Goal: Check status: Check status

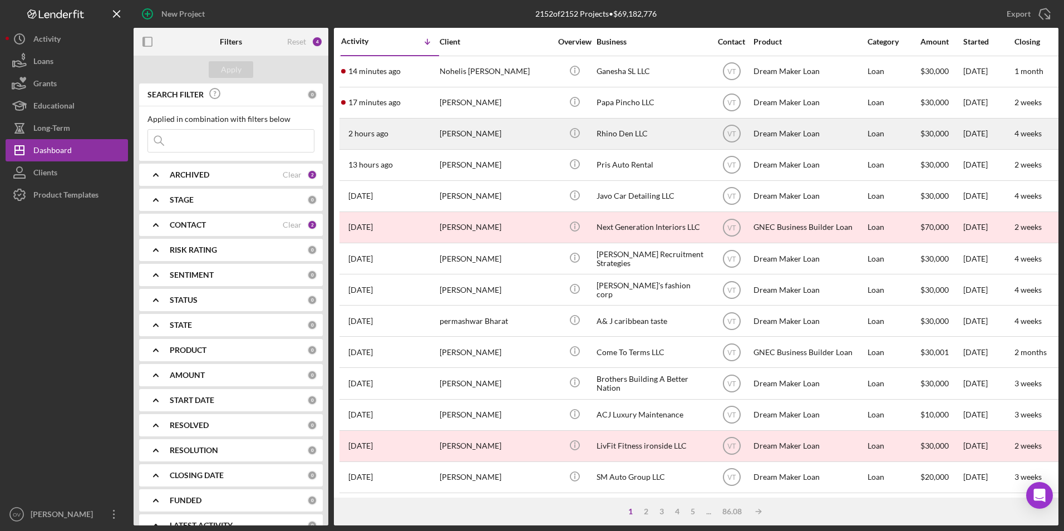
click at [490, 131] on div "[PERSON_NAME]" at bounding box center [495, 133] width 111 height 29
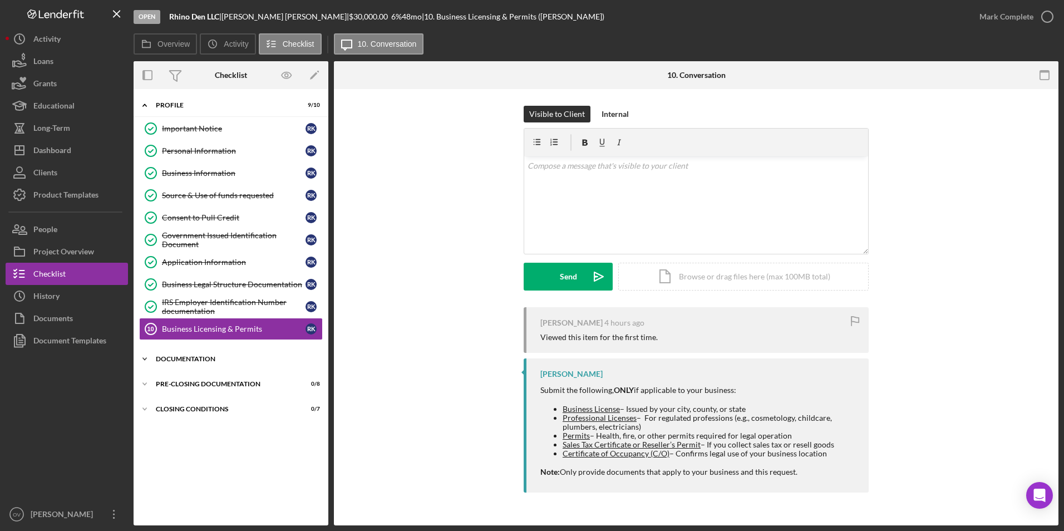
click at [144, 357] on icon "Icon/Expander" at bounding box center [145, 359] width 22 height 22
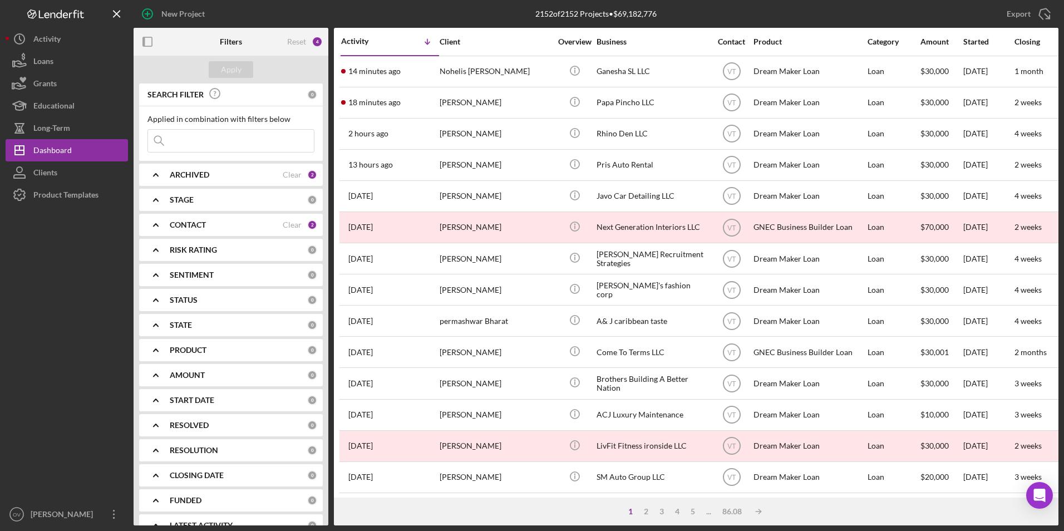
click at [182, 144] on input at bounding box center [231, 141] width 166 height 22
type input "mozz"
click at [235, 72] on div "Apply" at bounding box center [231, 69] width 21 height 17
